Goal: Use online tool/utility: Use online tool/utility

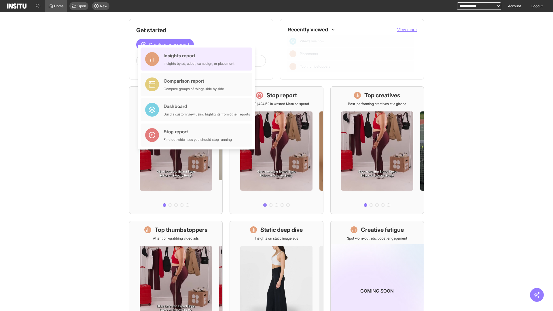
click at [198, 59] on div "Insights report Insights by ad, adset, campaign, or placement" at bounding box center [199, 59] width 71 height 14
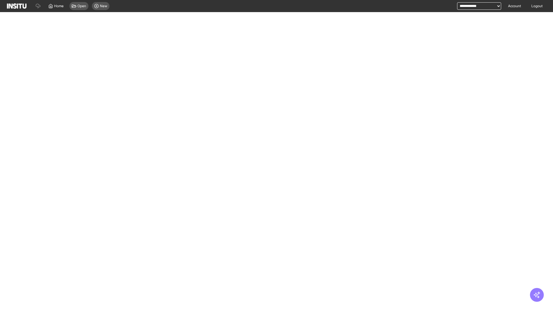
select select "**"
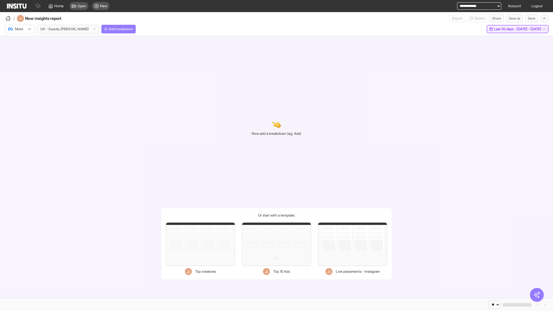
click at [506, 29] on span "Last 30 days - [DATE] - [DATE]" at bounding box center [517, 29] width 47 height 5
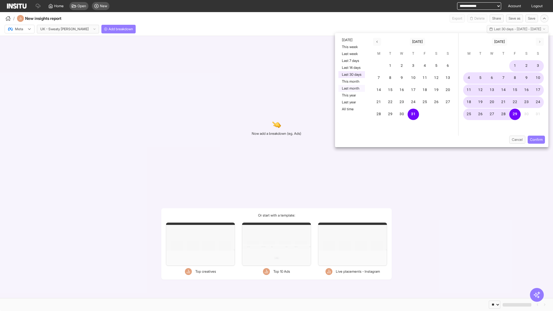
click at [351, 88] on button "Last month" at bounding box center [352, 88] width 27 height 7
